Goal: Transaction & Acquisition: Obtain resource

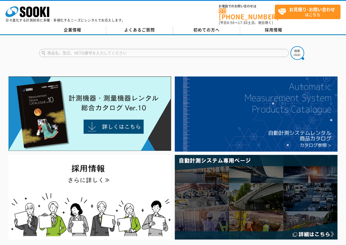
click at [82, 50] on input "text" at bounding box center [164, 53] width 250 height 8
type input "3160"
click at [291, 46] on button at bounding box center [298, 53] width 14 height 14
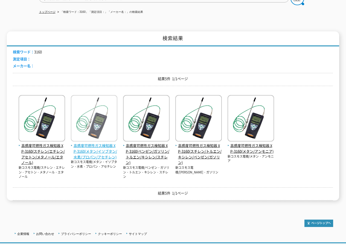
scroll to position [65, 0]
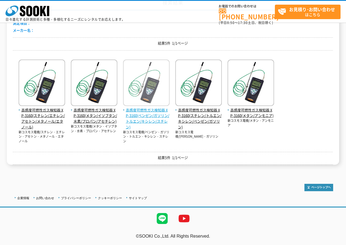
click at [140, 118] on span "高感度可燃性ガス検知器 XP-3160(ベンゼン/ガソリン/トルエン/キシレン/スチレン)" at bounding box center [146, 119] width 47 height 23
